Goal: Browse casually

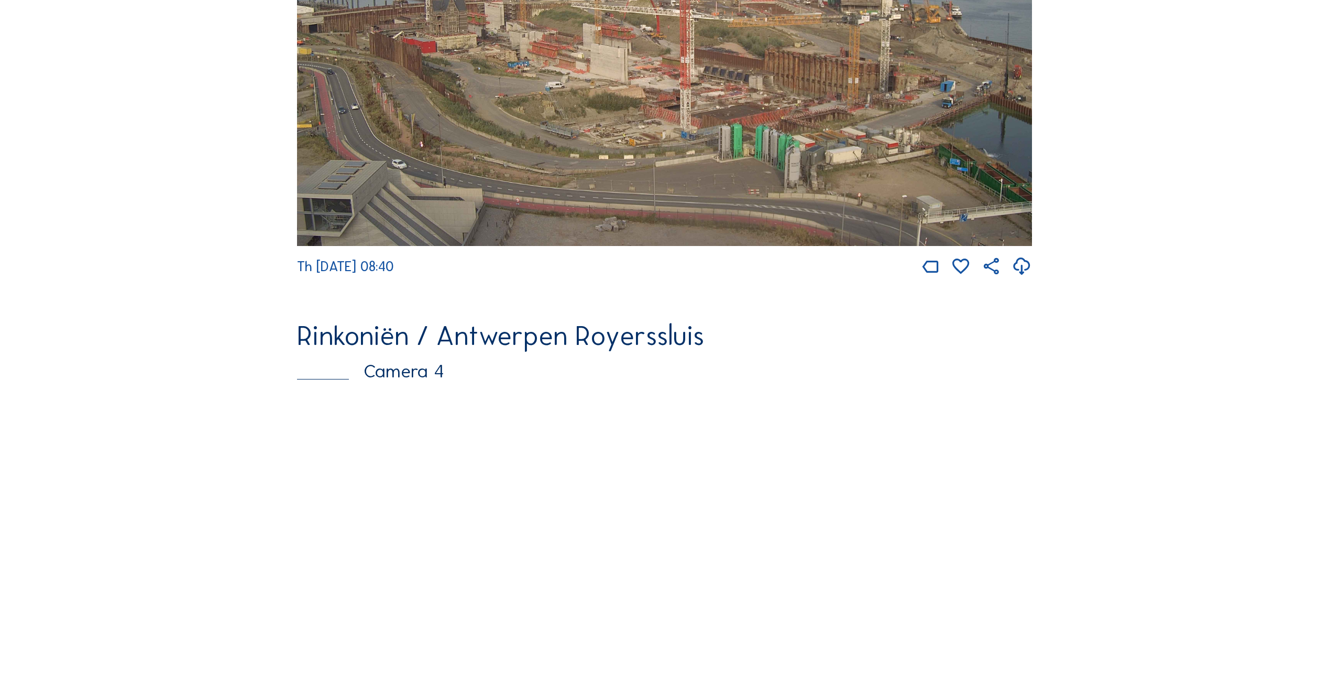
scroll to position [1624, 0]
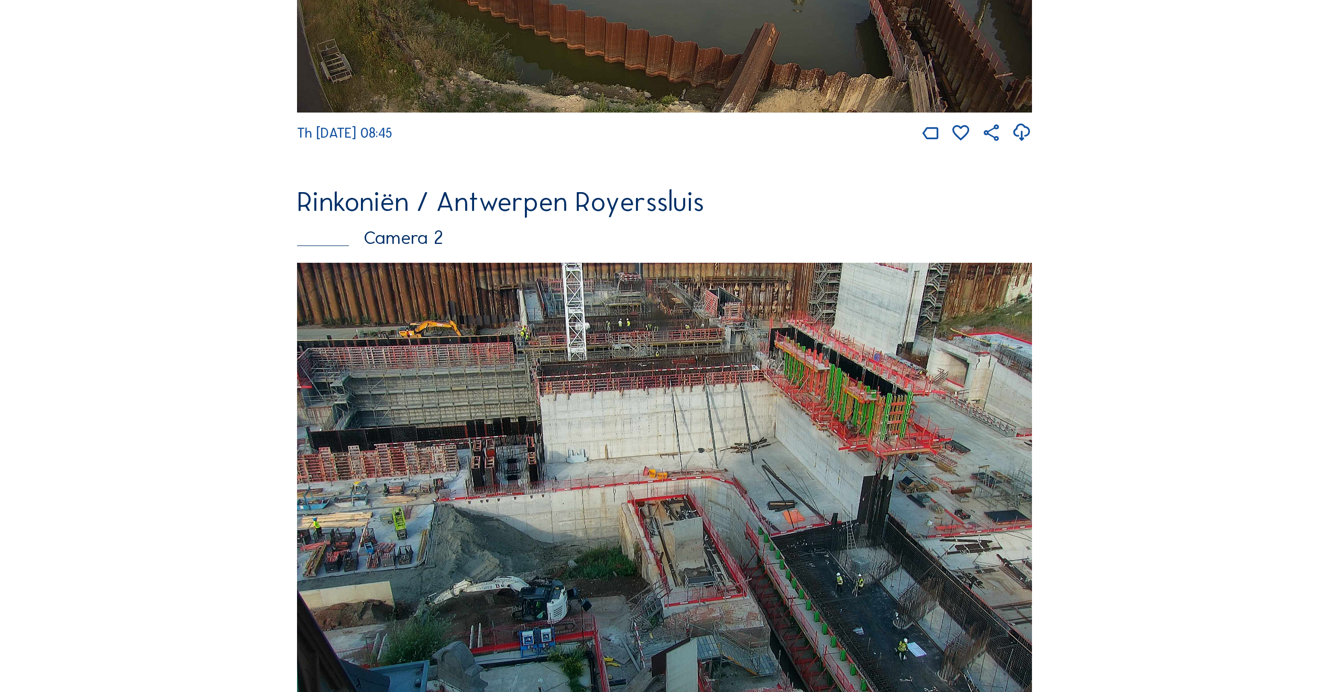
scroll to position [524, 0]
